Goal: Find specific page/section: Find specific page/section

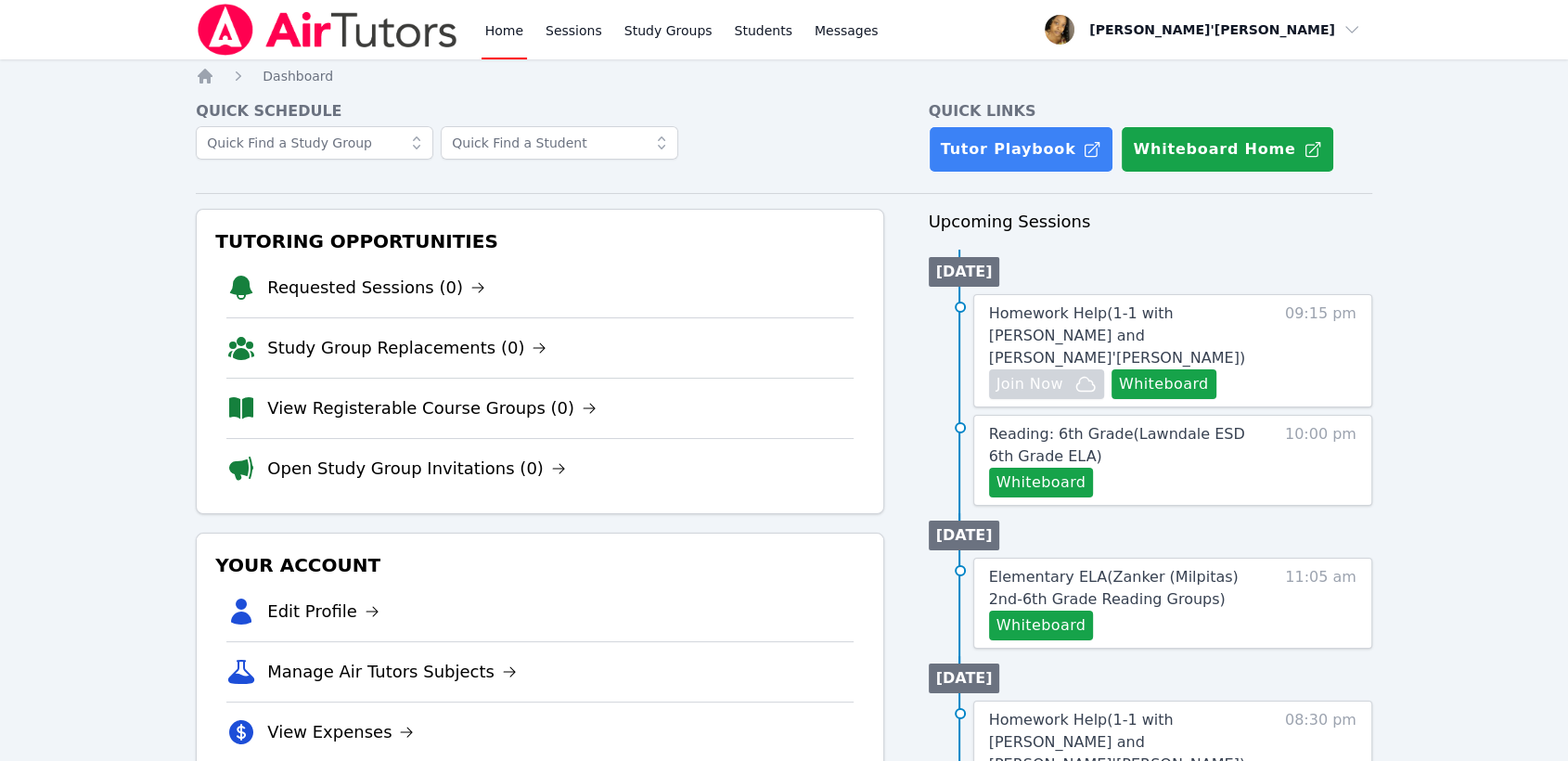
click at [536, 32] on div "Home Sessions Study Groups Students Messages" at bounding box center [682, 30] width 401 height 59
click at [563, 19] on link "Sessions" at bounding box center [573, 30] width 64 height 59
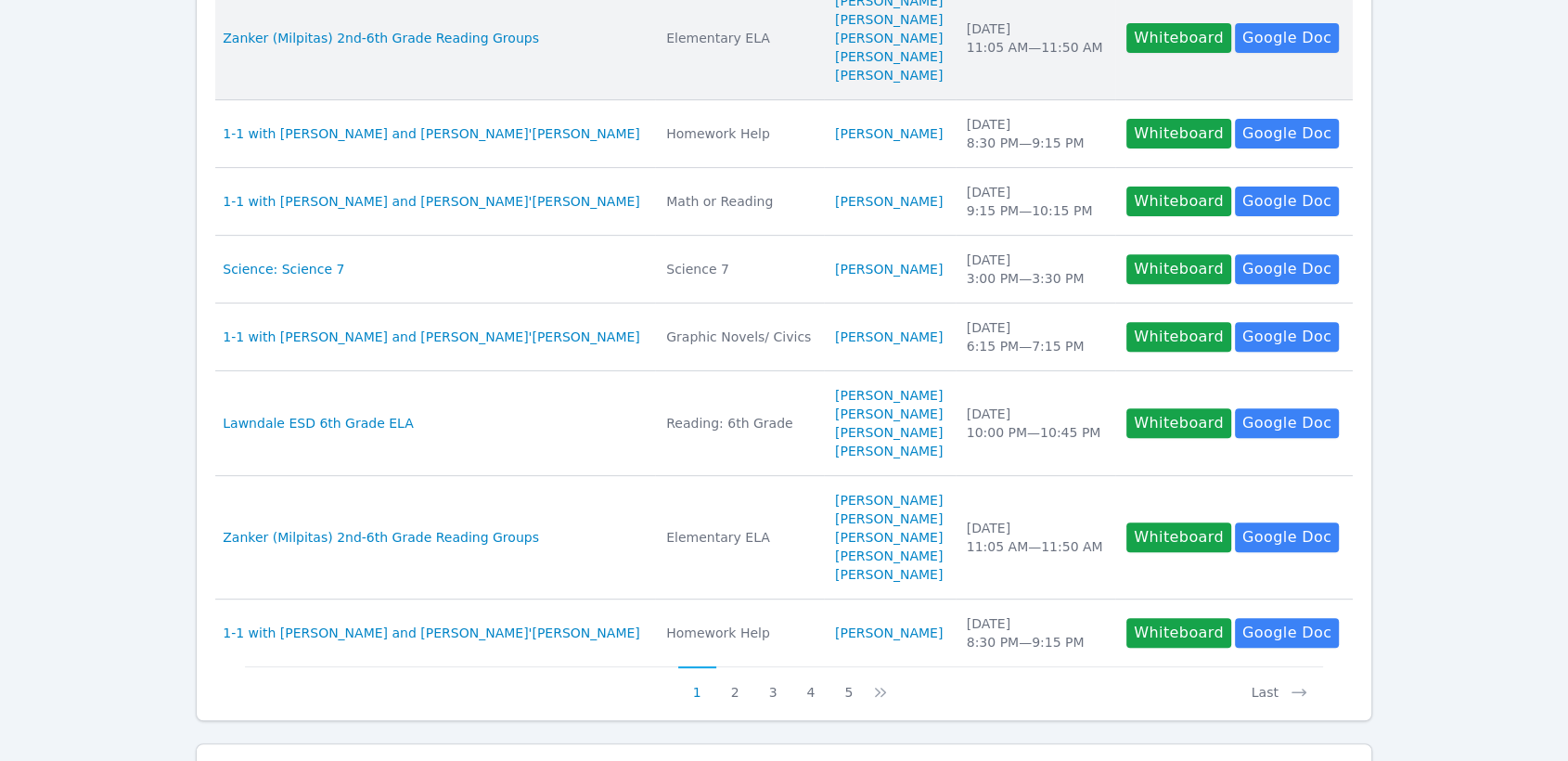
scroll to position [721, 0]
